Goal: Navigation & Orientation: Understand site structure

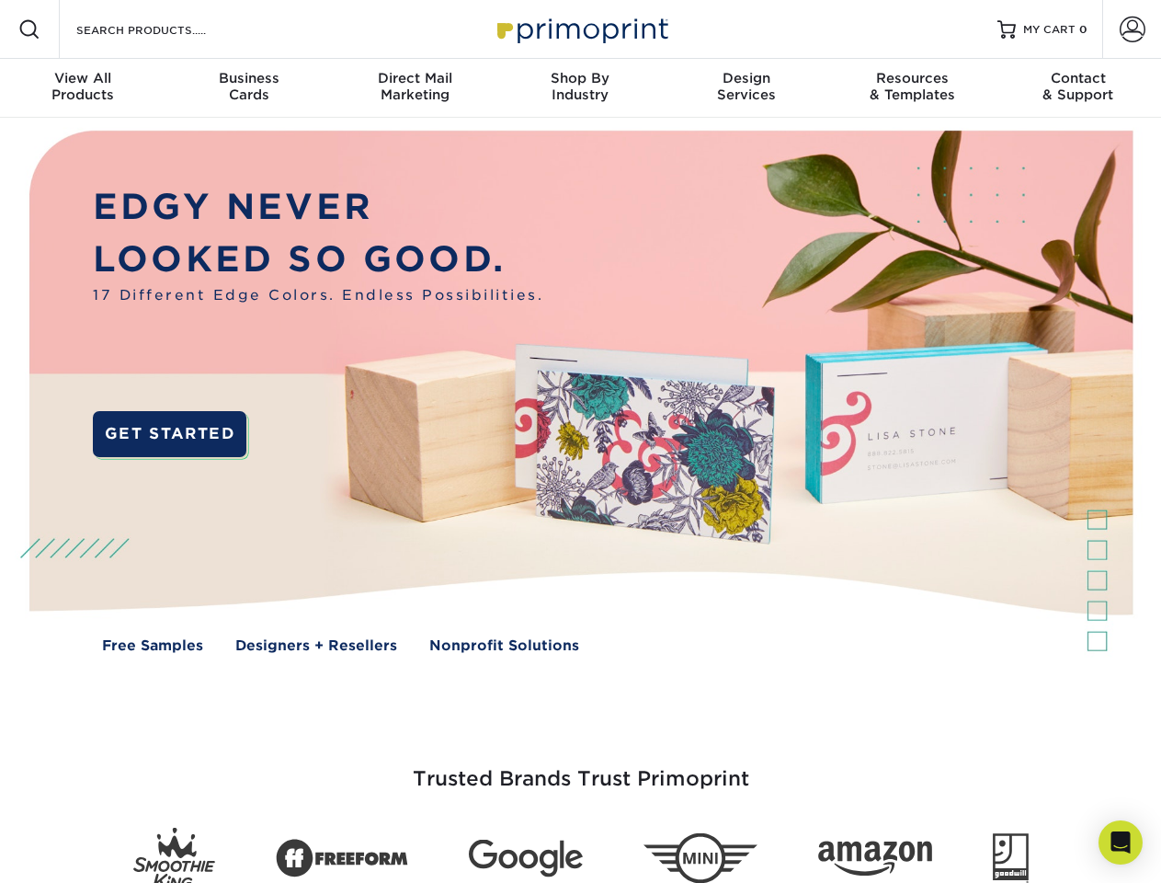
click at [580, 441] on img at bounding box center [580, 405] width 1149 height 575
click at [29, 29] on span at bounding box center [29, 29] width 22 height 22
click at [1132, 29] on span at bounding box center [1133, 30] width 26 height 26
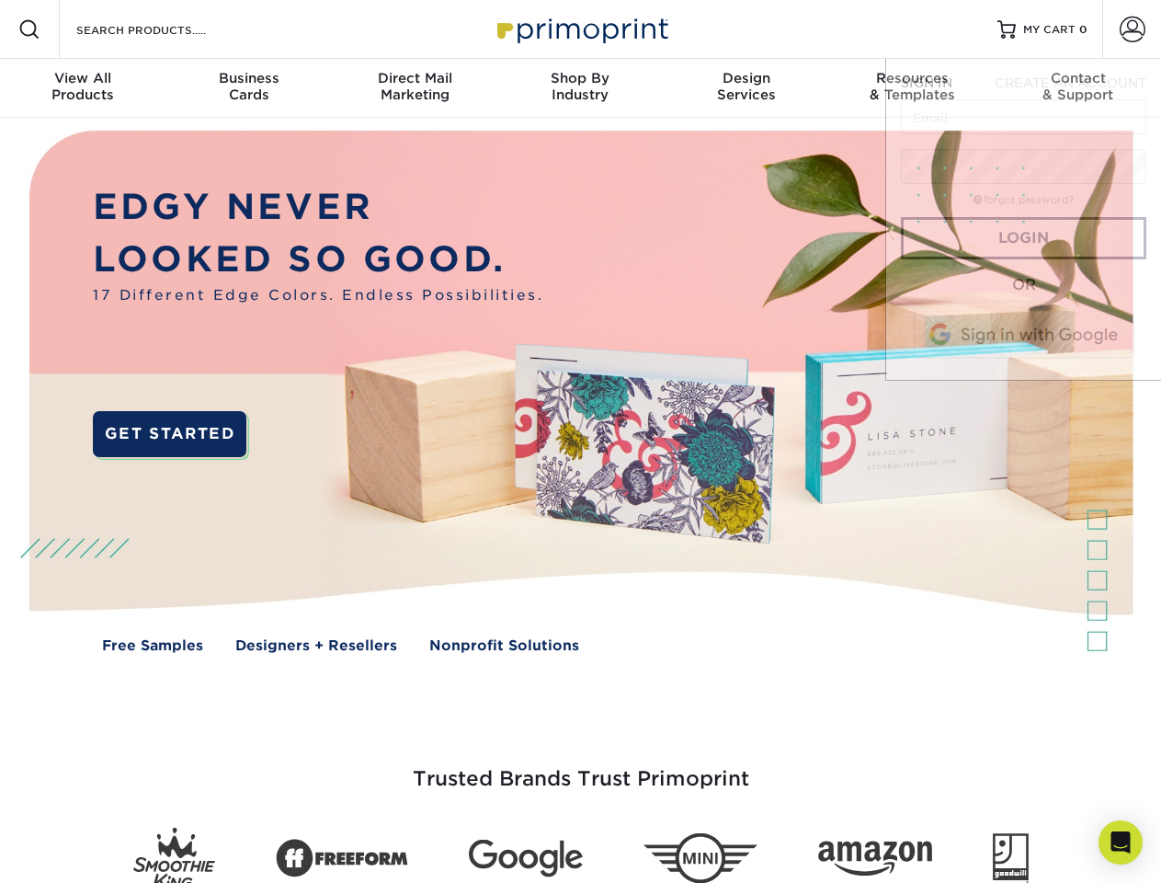
click at [83, 88] on div "View All Products" at bounding box center [82, 86] width 165 height 33
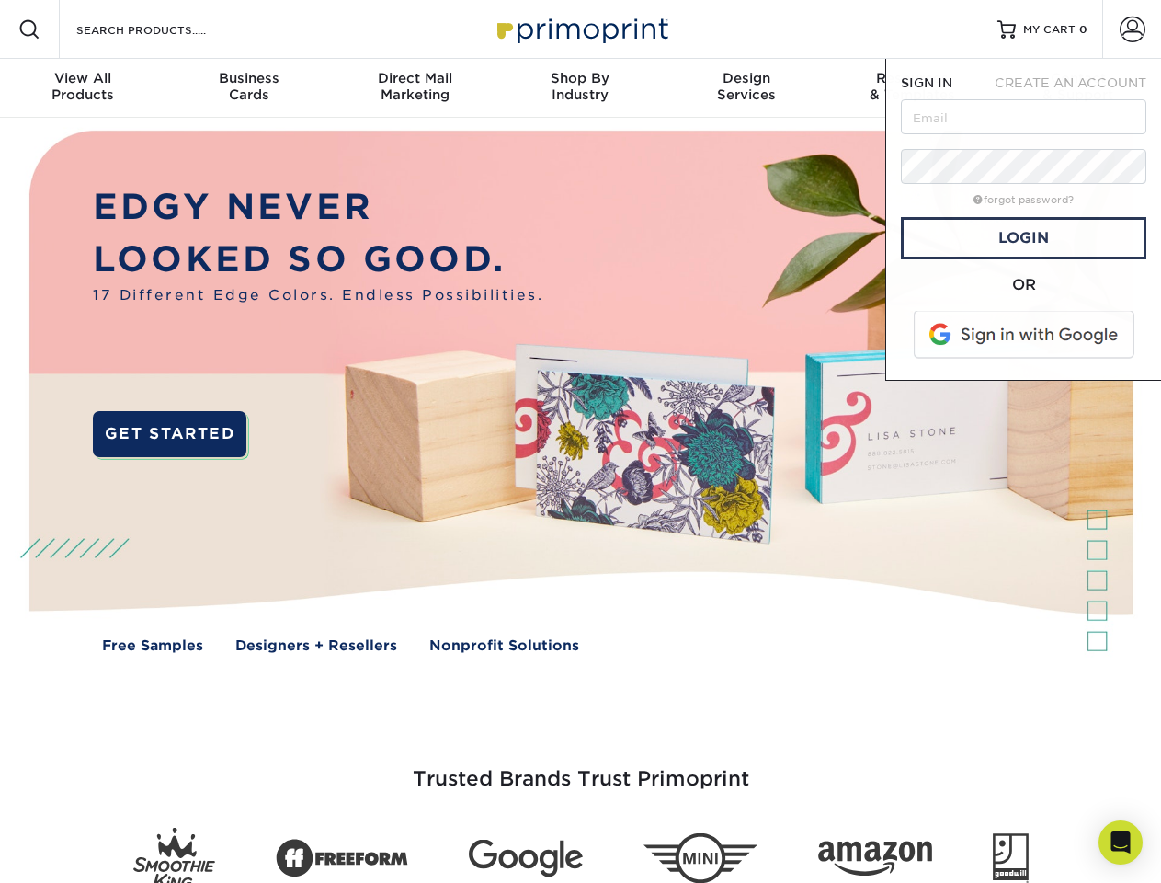
click at [248, 88] on div "Business Cards" at bounding box center [247, 86] width 165 height 33
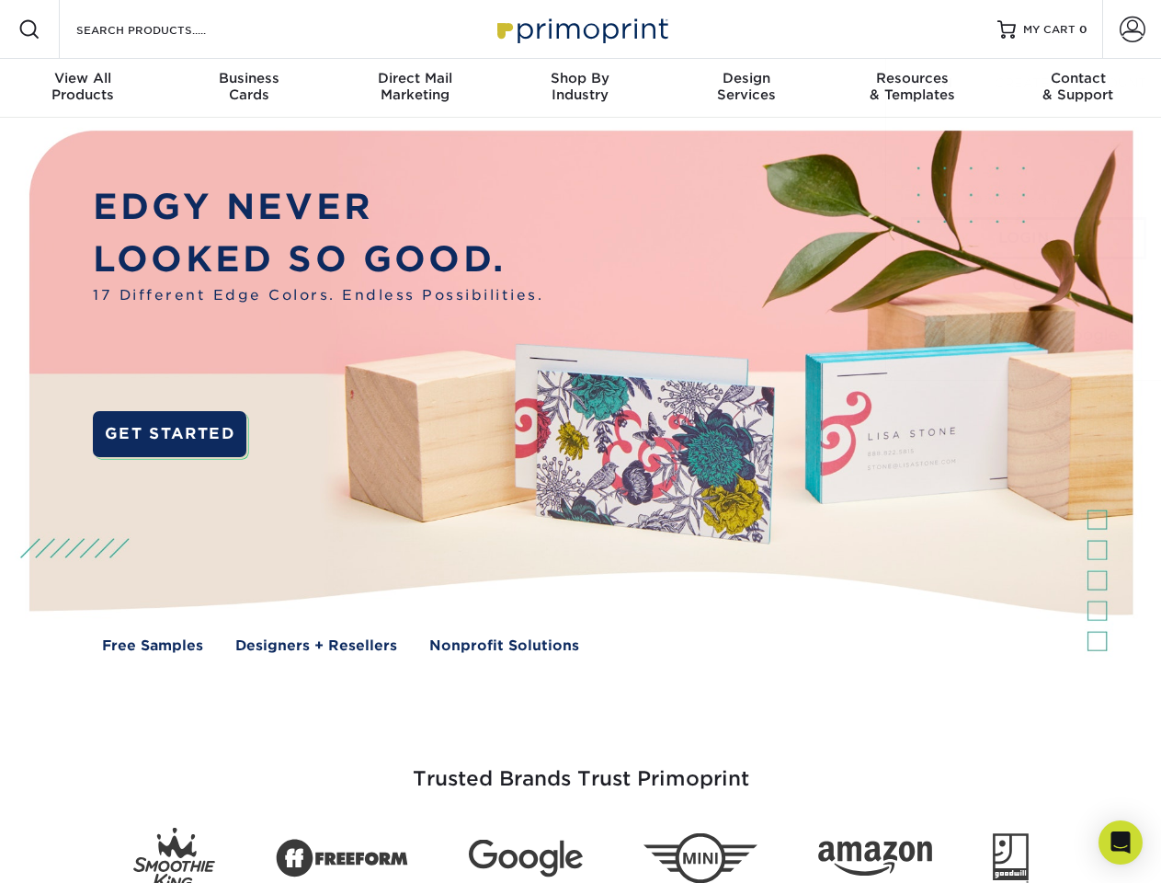
click at [415, 88] on div "Direct Mail Marketing" at bounding box center [414, 86] width 165 height 33
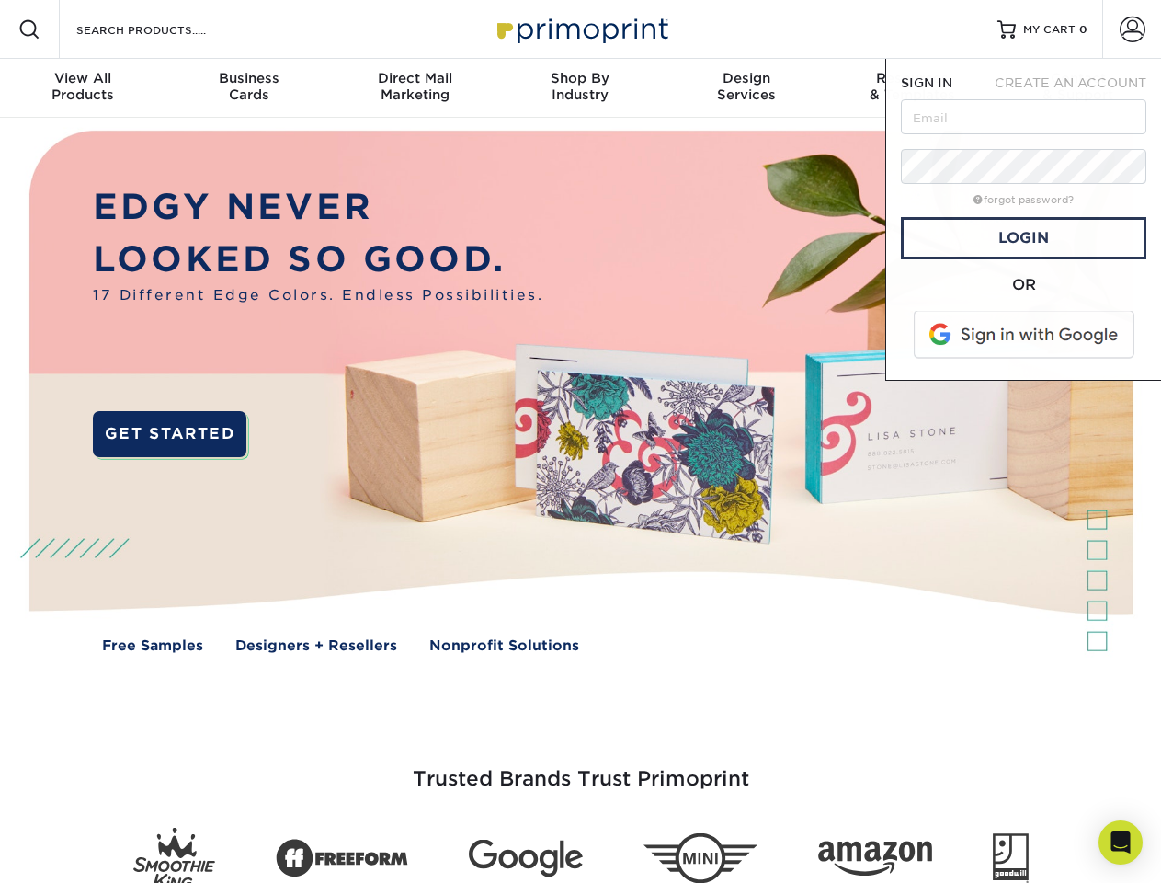
click at [580, 88] on div "Shop By Industry" at bounding box center [579, 86] width 165 height 33
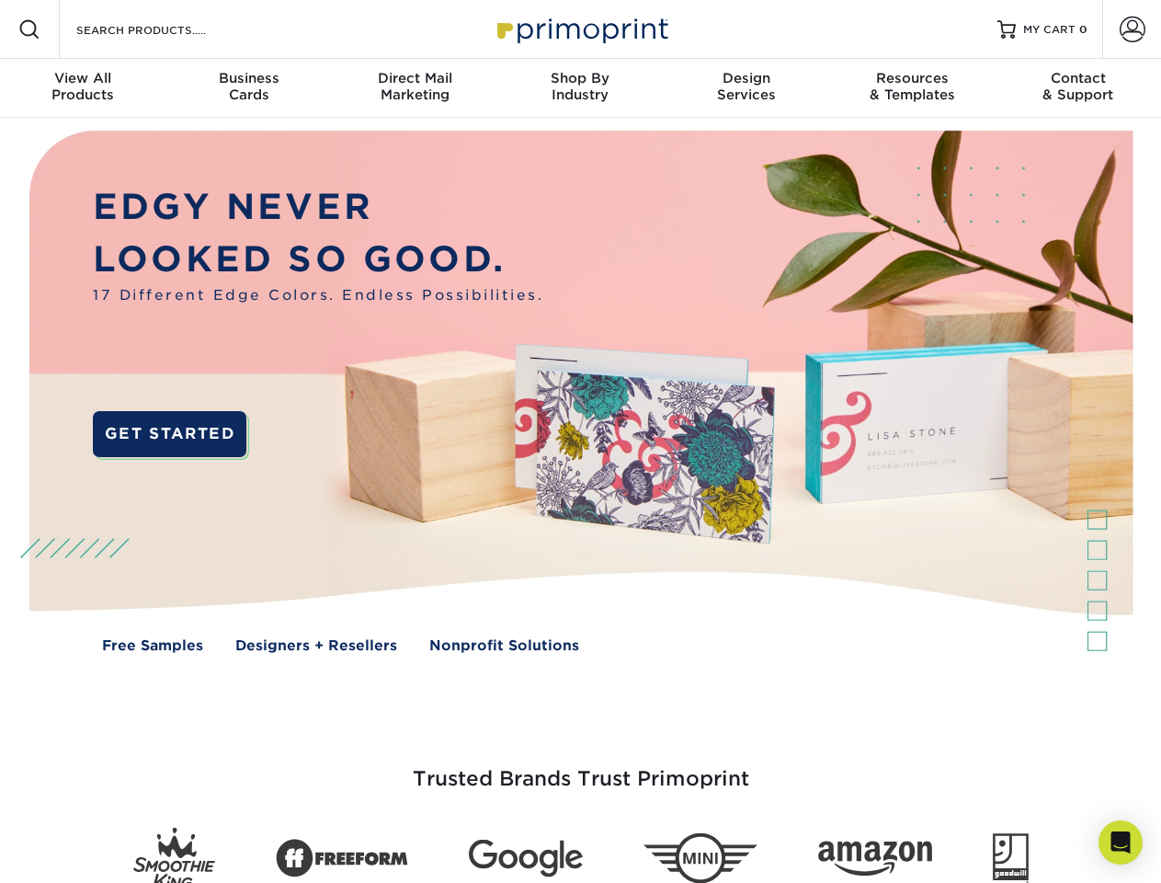
click at [747, 88] on div "Design Services" at bounding box center [746, 86] width 165 height 33
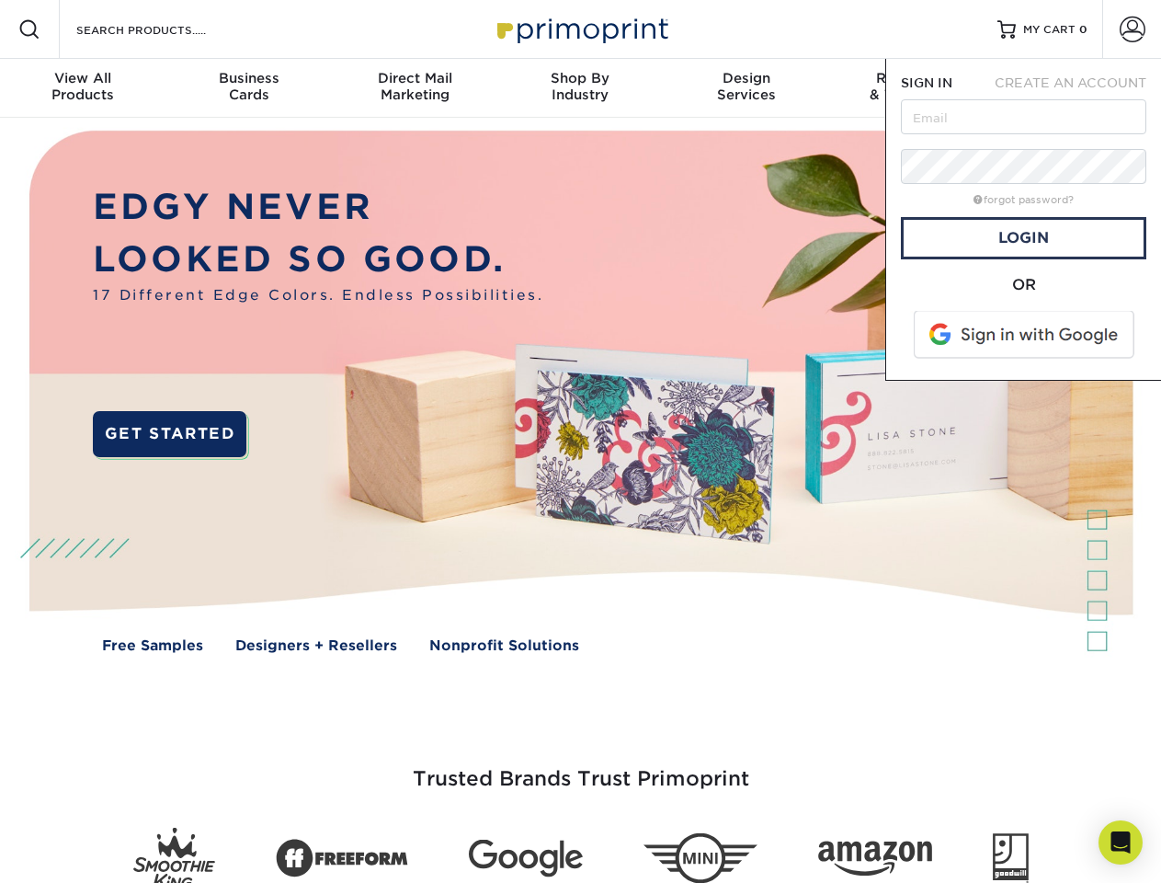
click at [912, 88] on span "SIGN IN" at bounding box center [926, 82] width 51 height 15
click at [1078, 88] on div "Contact & Support" at bounding box center [1078, 86] width 165 height 33
